Goal: Task Accomplishment & Management: Use online tool/utility

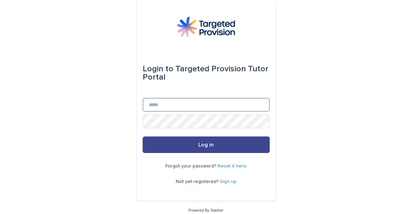
type input "**********"
click at [197, 146] on button "Log in" at bounding box center [206, 145] width 127 height 17
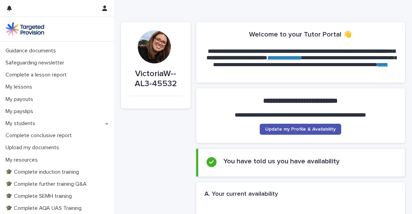
scroll to position [39, 0]
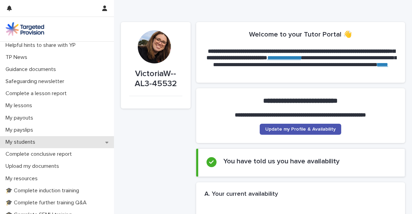
click at [107, 142] on icon at bounding box center [106, 143] width 3 height 2
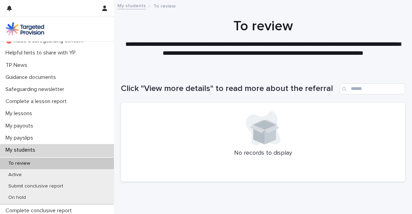
scroll to position [33, 0]
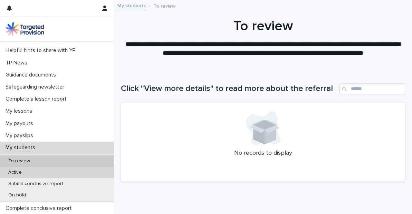
click at [15, 175] on p "Active" at bounding box center [15, 173] width 25 height 6
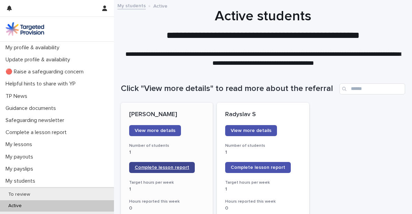
click at [168, 167] on span "Complete lesson report" at bounding box center [162, 167] width 55 height 5
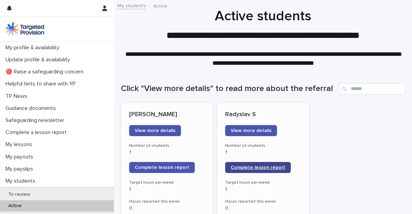
click at [252, 167] on span "Complete lesson report" at bounding box center [258, 167] width 55 height 5
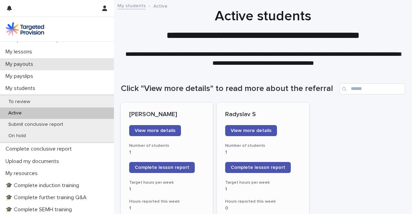
scroll to position [94, 0]
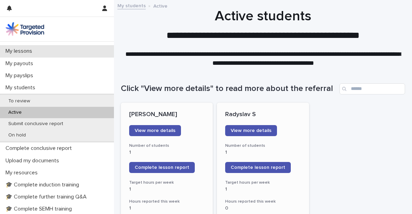
click at [40, 52] on div "My lessons" at bounding box center [57, 51] width 114 height 12
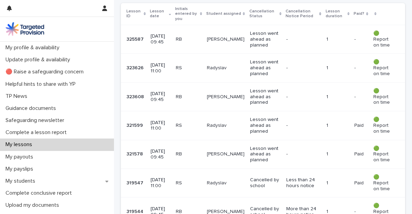
scroll to position [173, 0]
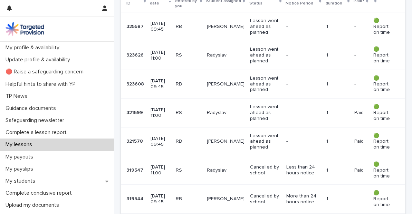
click at [159, 58] on p "[DATE] 11:00" at bounding box center [160, 56] width 20 height 12
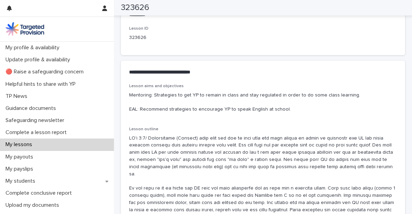
scroll to position [359, 0]
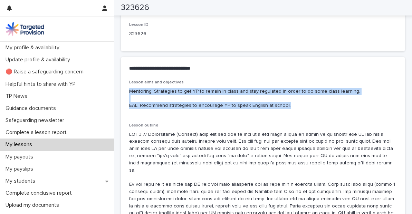
drag, startPoint x: 130, startPoint y: 91, endPoint x: 290, endPoint y: 108, distance: 161.1
click at [290, 108] on p "Mentoring: Strategies to get YP to remain in class and stay regulated in order …" at bounding box center [263, 98] width 268 height 21
copy p "Mentoring: Strategies to get YP to remain in class and stay regulated in order …"
